Goal: Information Seeking & Learning: Learn about a topic

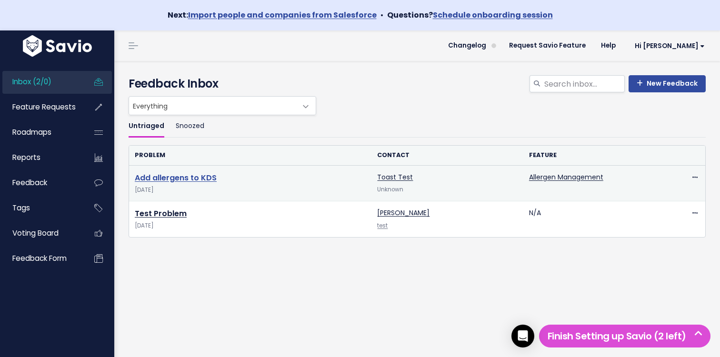
click at [194, 179] on link "Add allergens to KDS" at bounding box center [176, 177] width 82 height 11
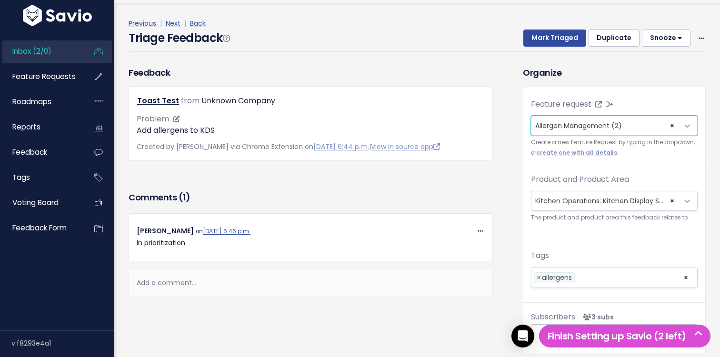
scroll to position [57, 0]
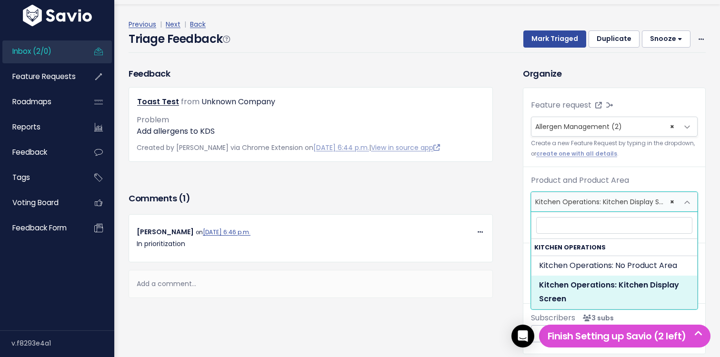
click at [603, 204] on span "× Kitchen Operations: Kitchen Display Screen" at bounding box center [604, 201] width 147 height 19
click at [486, 206] on div "Comments ( 1 )" at bounding box center [311, 202] width 364 height 24
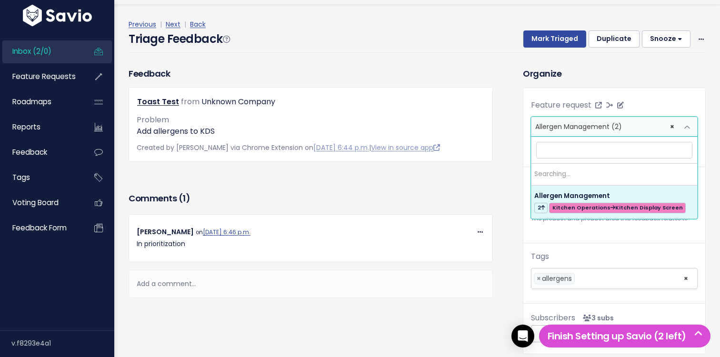
click at [621, 129] on span "× Allergen Management (2)" at bounding box center [604, 126] width 147 height 19
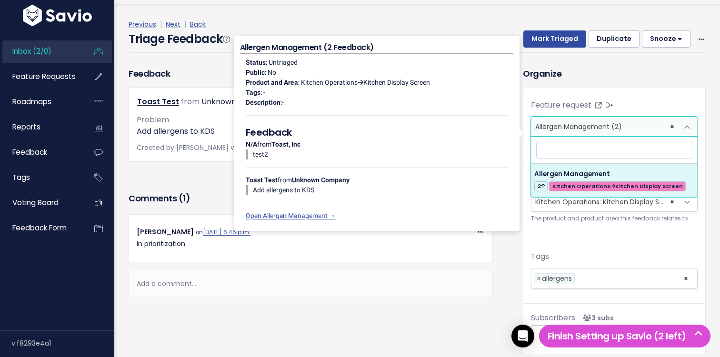
click at [468, 269] on div "Copy Link Quote Reply Edit Delete Mark Vaughan on Aug. 25, 2025, 6:46 p.m. In p…" at bounding box center [311, 256] width 364 height 84
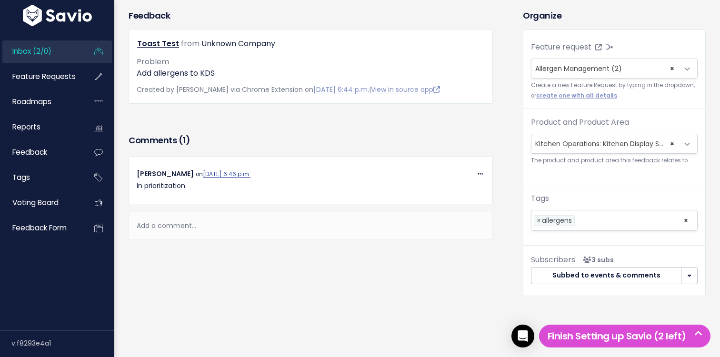
scroll to position [85, 0]
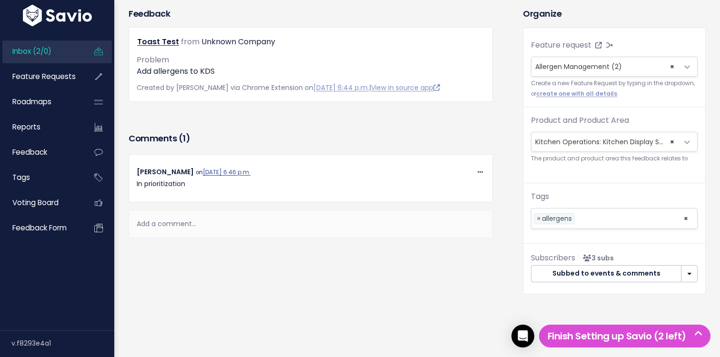
click at [693, 272] on button "button" at bounding box center [689, 273] width 17 height 17
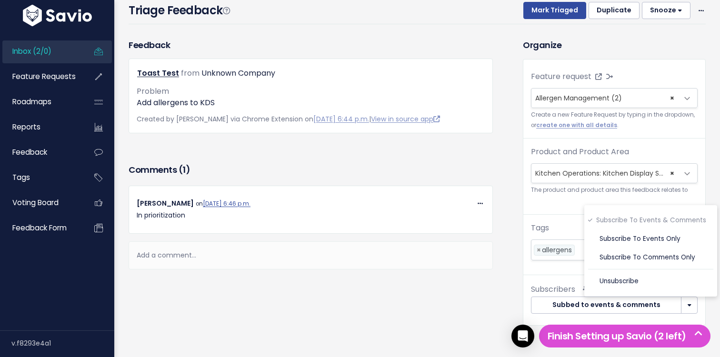
scroll to position [0, 0]
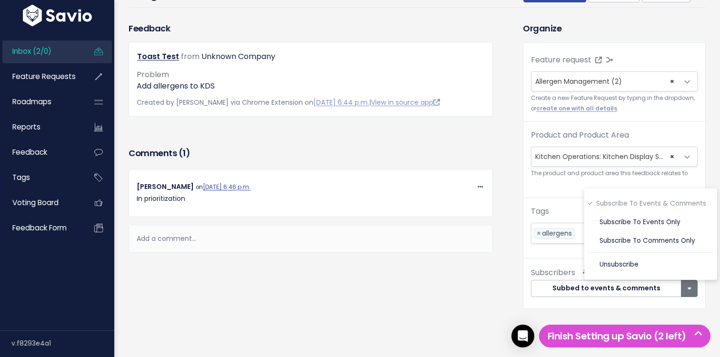
click at [419, 292] on div "Feedback Toast Test from Unknown Company Problem Add allergens to KDS" at bounding box center [318, 172] width 394 height 301
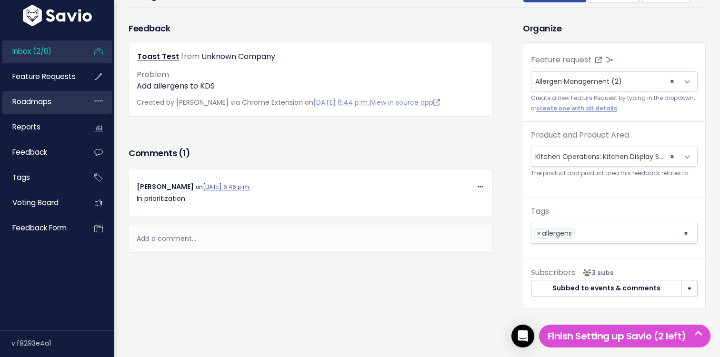
click at [58, 103] on link "Roadmaps" at bounding box center [40, 102] width 77 height 22
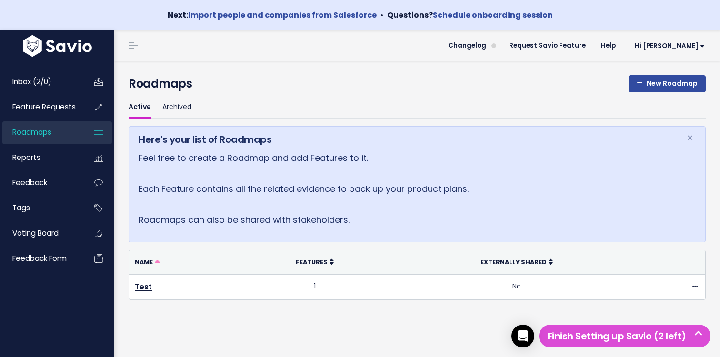
click at [447, 92] on h4 "Roadmaps" at bounding box center [417, 83] width 577 height 17
click at [68, 81] on link "Inbox (2/0)" at bounding box center [40, 82] width 77 height 22
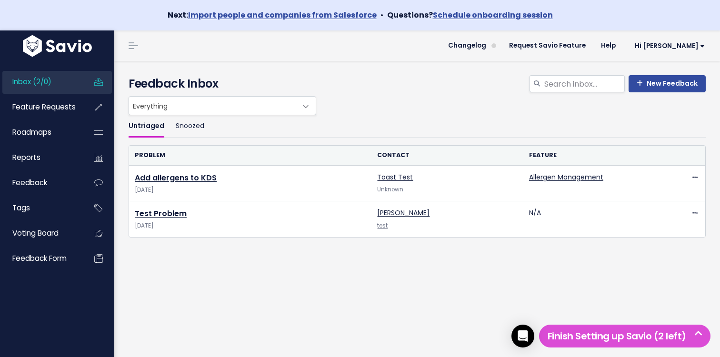
click at [483, 54] on header "Changelog Request Savio Feature Help Hi Mark Vault Settings My Settings Integra…" at bounding box center [416, 45] width 605 height 30
click at [486, 49] on span "Changelog" at bounding box center [467, 45] width 38 height 7
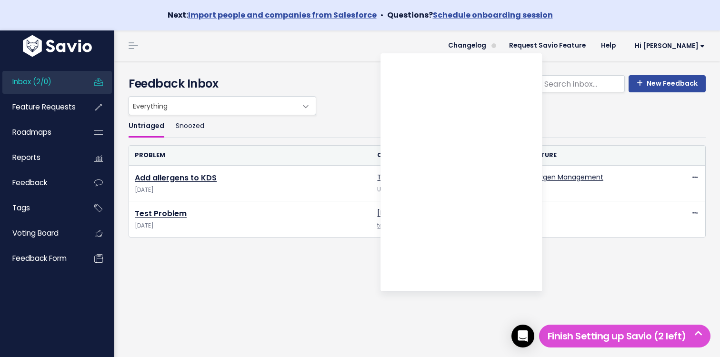
click at [335, 77] on h4 "Feedback Inbox" at bounding box center [417, 83] width 577 height 17
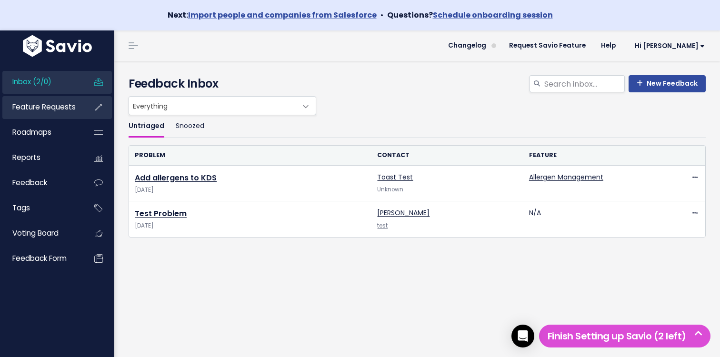
click at [53, 104] on span "Feature Requests" at bounding box center [43, 107] width 63 height 10
